Goal: Transaction & Acquisition: Purchase product/service

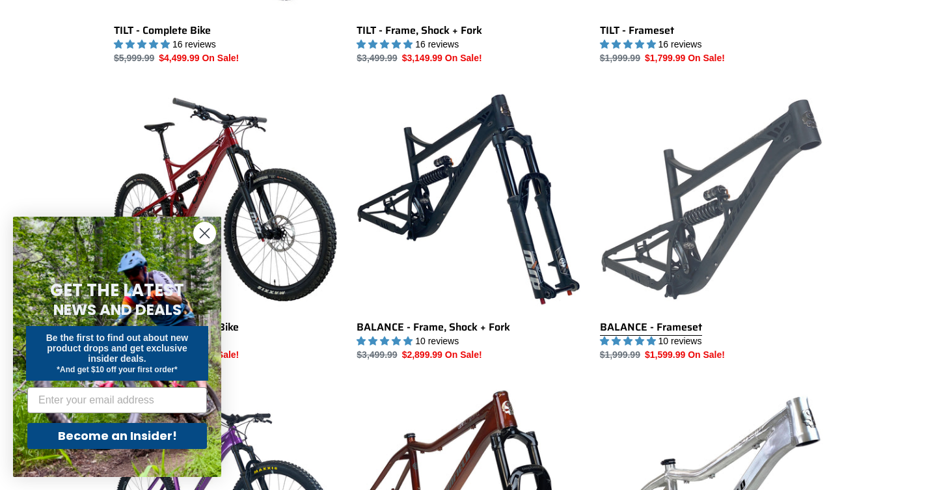
scroll to position [692, 0]
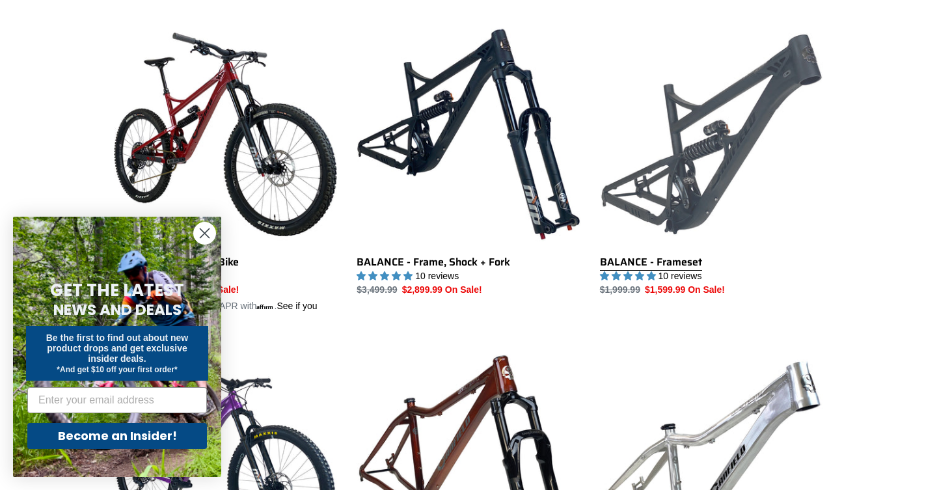
click at [677, 129] on link "BALANCE - Frameset" at bounding box center [711, 160] width 223 height 274
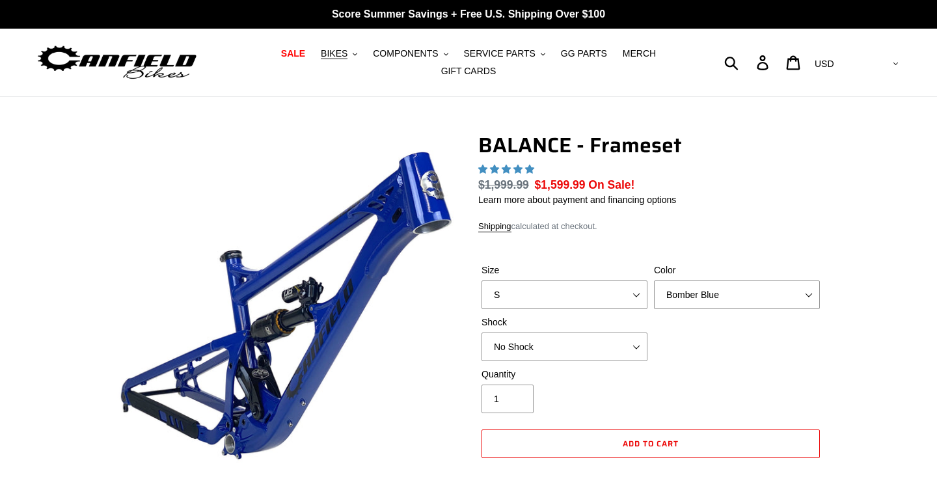
select select "L"
click at [693, 293] on select "Bomber Blue Goat's Blood Stealth Black" at bounding box center [737, 294] width 166 height 29
select select "highest-rating"
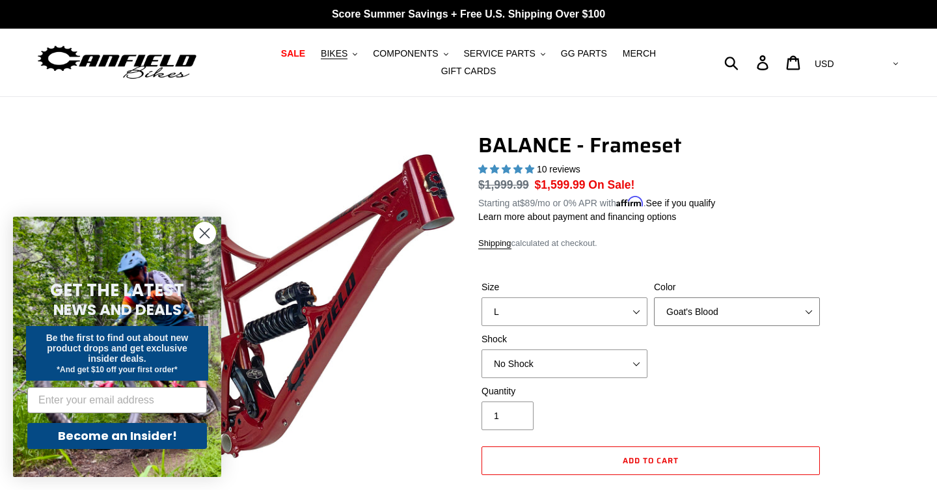
select select "Stealth Black"
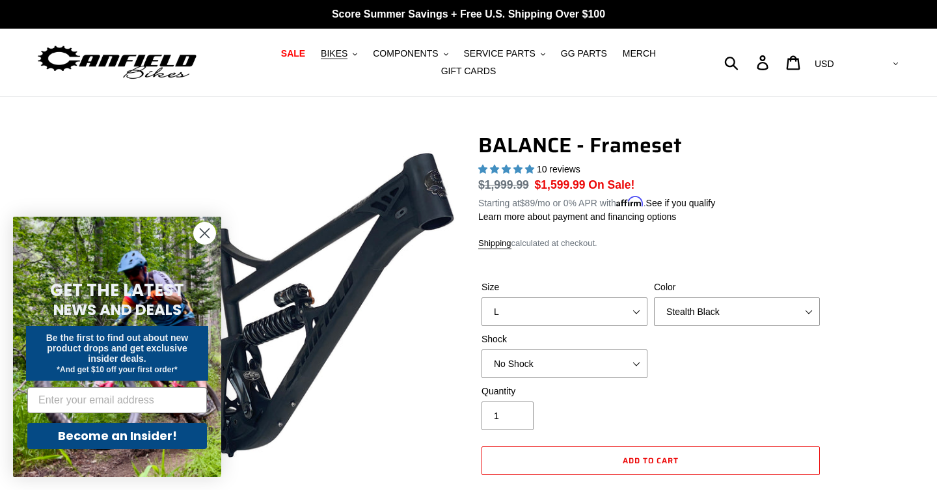
click at [202, 231] on icon "Close dialog" at bounding box center [204, 233] width 9 height 9
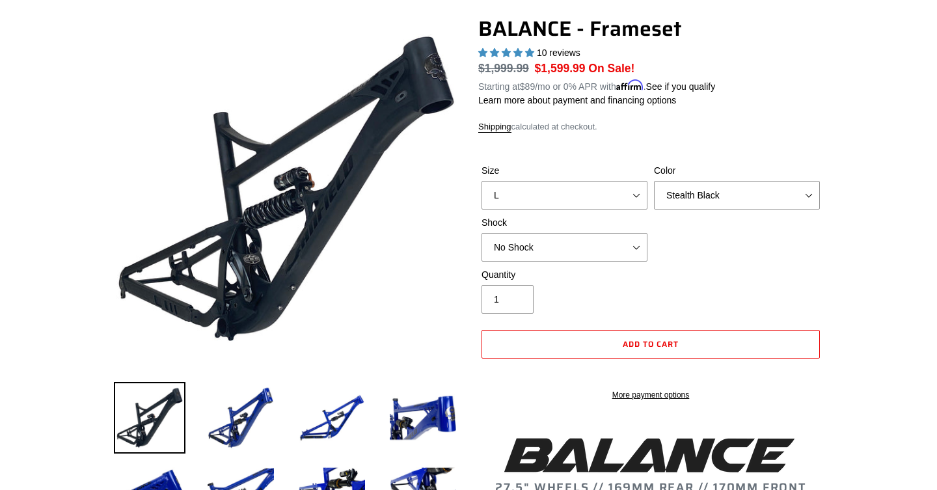
scroll to position [105, 0]
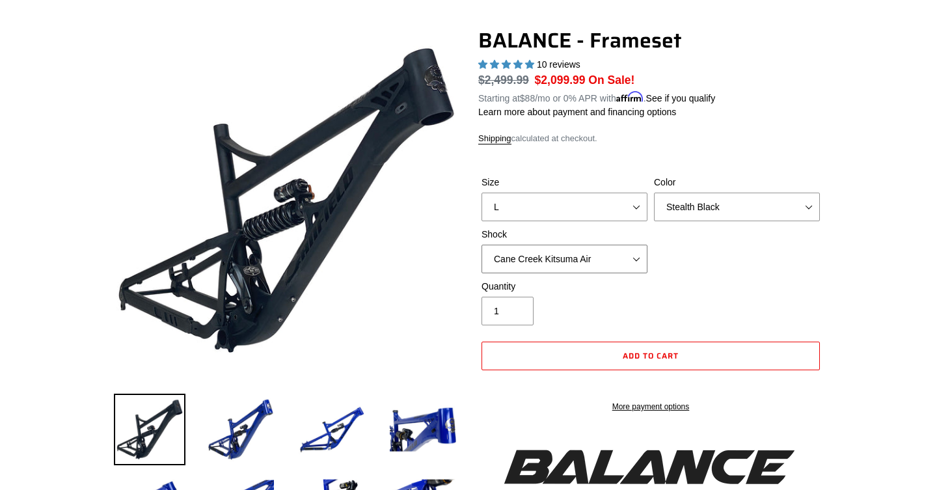
select select "Öhlins TTX2 Air"
